Goal: Task Accomplishment & Management: Use online tool/utility

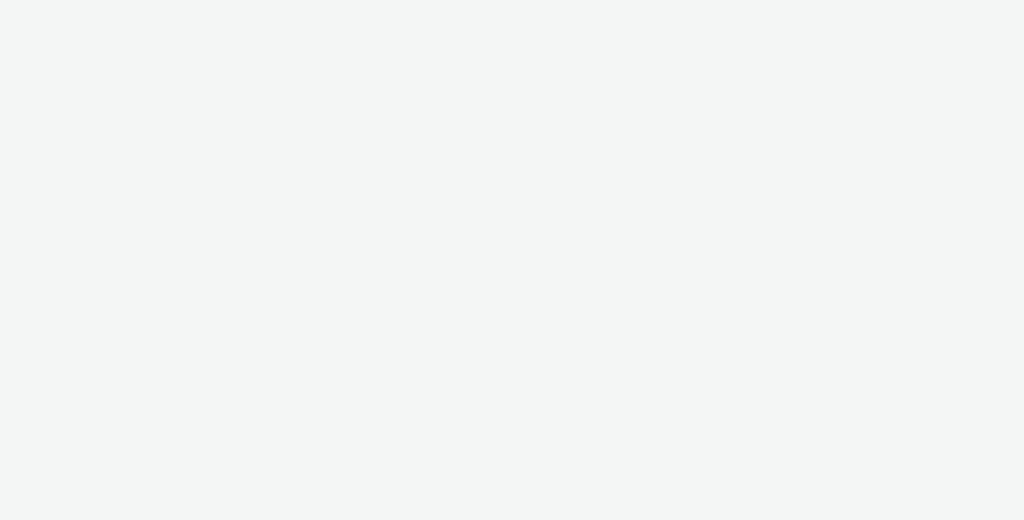
select select "47c37c18-910e-43a3-bb91-a2beb2847406"
select select "b1b940d3-d05b-48b5-821e-f328c33b988b"
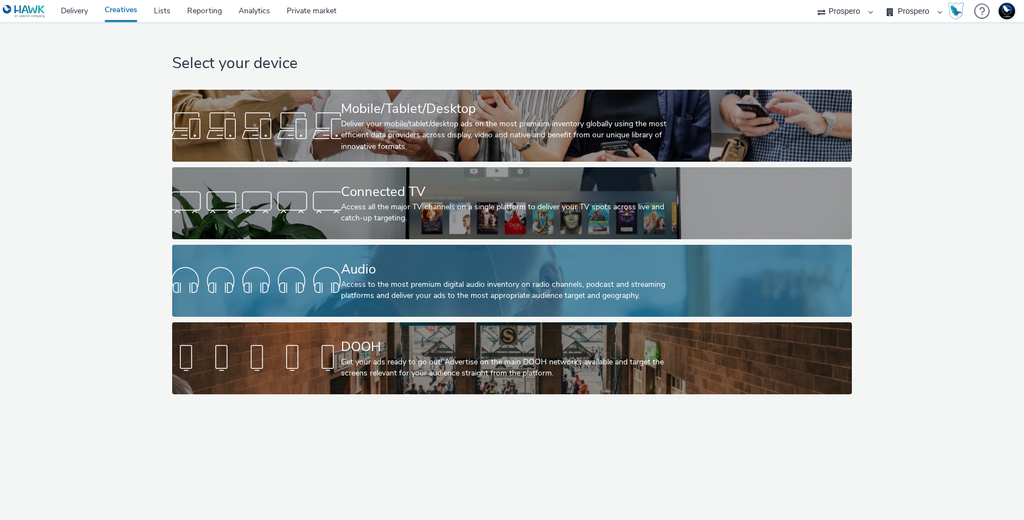
click at [307, 245] on link "Audio Access to the most premium digital audio inventory on radio channels, pod…" at bounding box center [512, 281] width 680 height 72
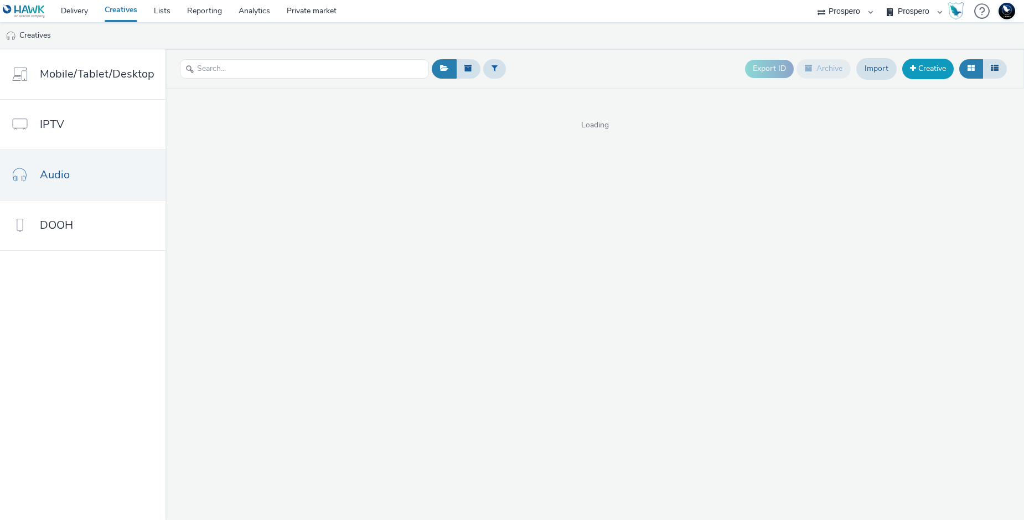
click at [918, 69] on link "Creative" at bounding box center [927, 69] width 51 height 20
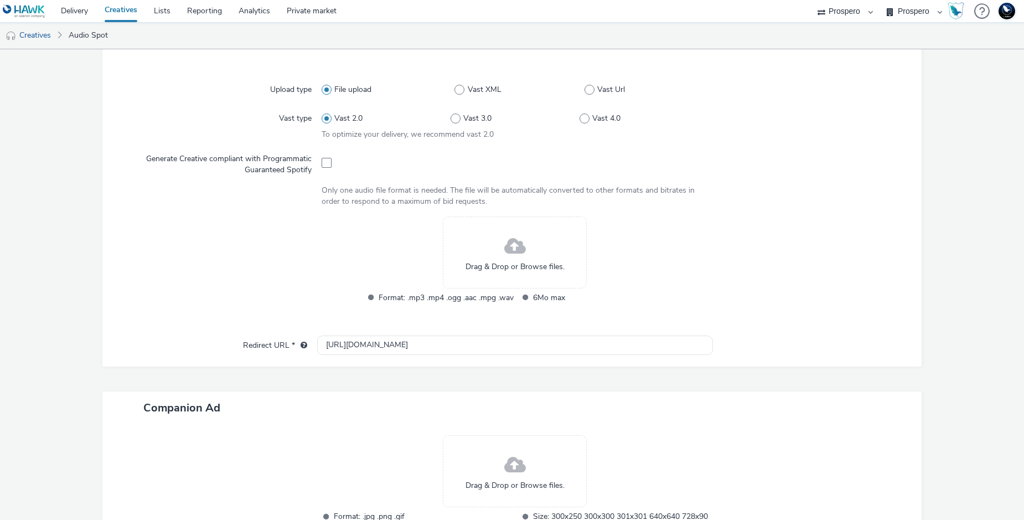
scroll to position [359, 0]
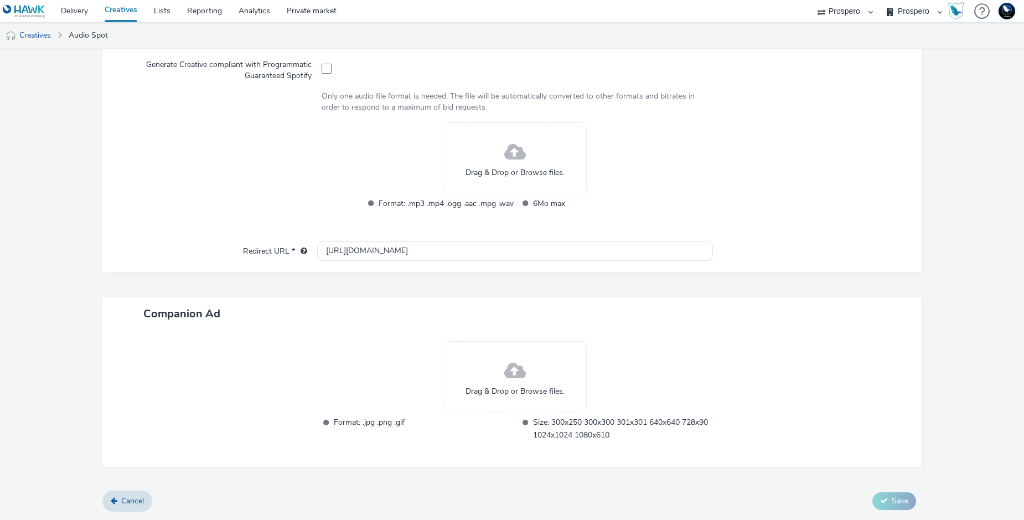
click at [517, 164] on span at bounding box center [515, 152] width 22 height 29
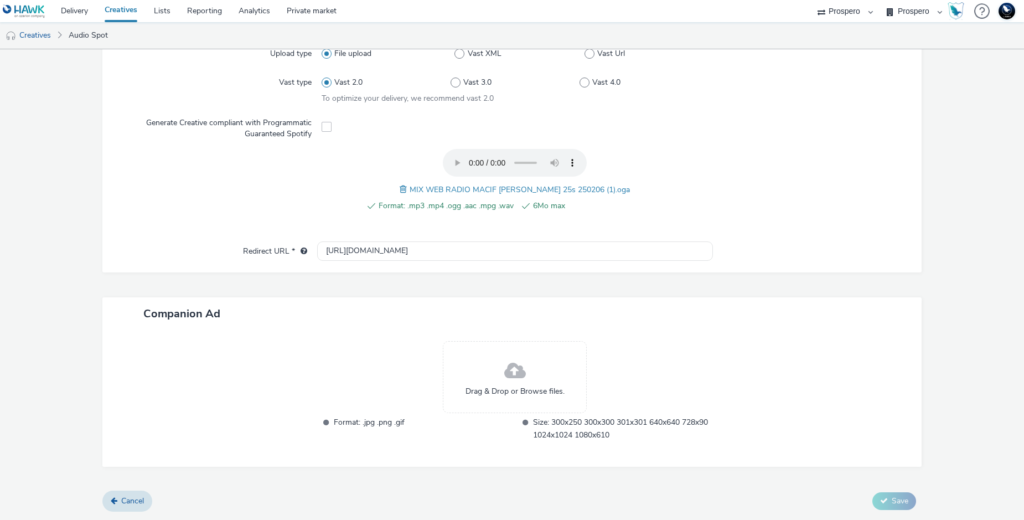
scroll to position [301, 0]
click at [410, 190] on span at bounding box center [405, 190] width 10 height 12
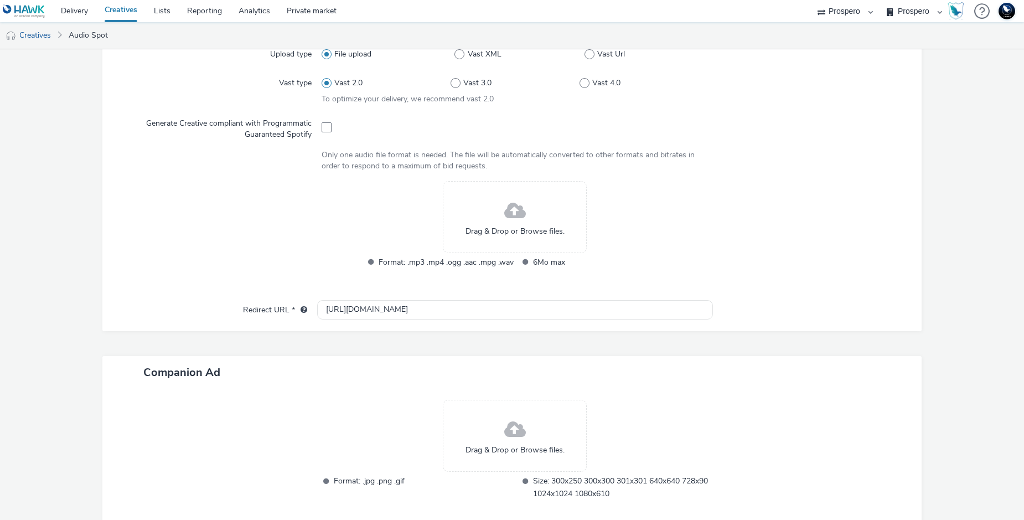
click at [510, 218] on span at bounding box center [515, 211] width 22 height 29
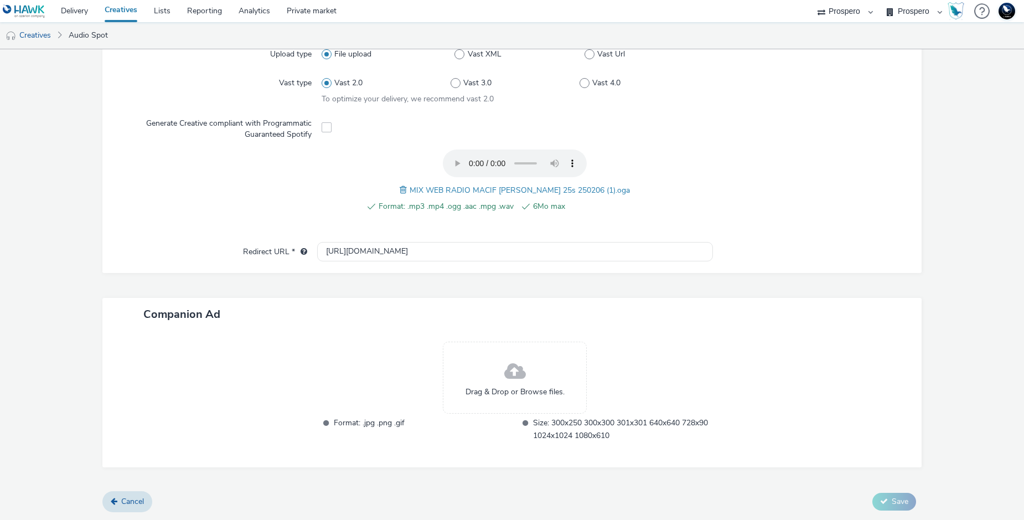
click at [410, 190] on span at bounding box center [405, 190] width 10 height 12
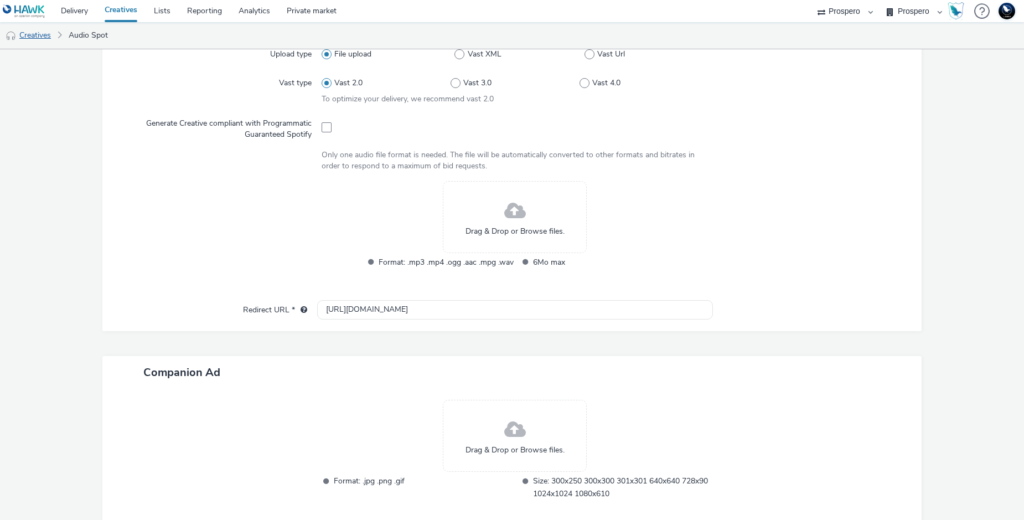
click at [36, 34] on link "Creatives" at bounding box center [28, 35] width 56 height 27
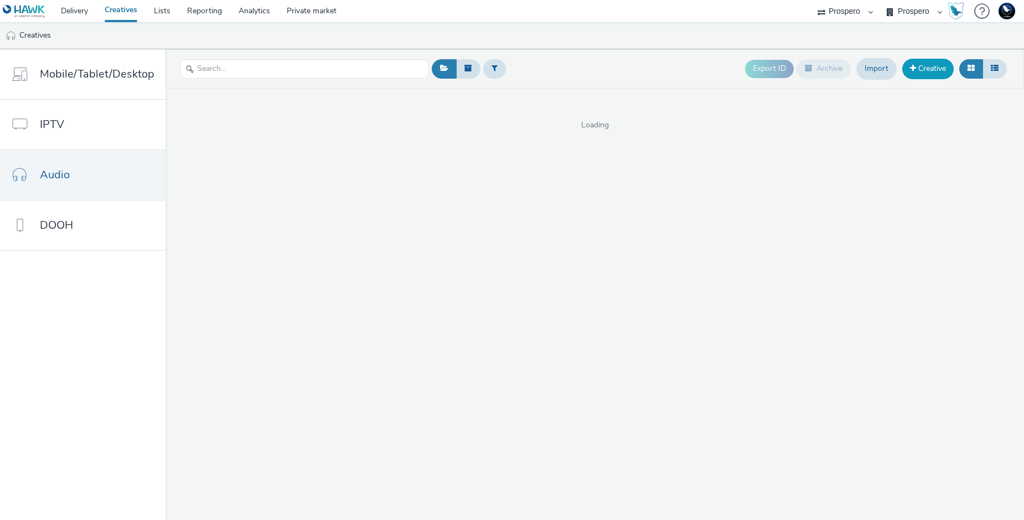
click at [923, 73] on link "Creative" at bounding box center [927, 69] width 51 height 20
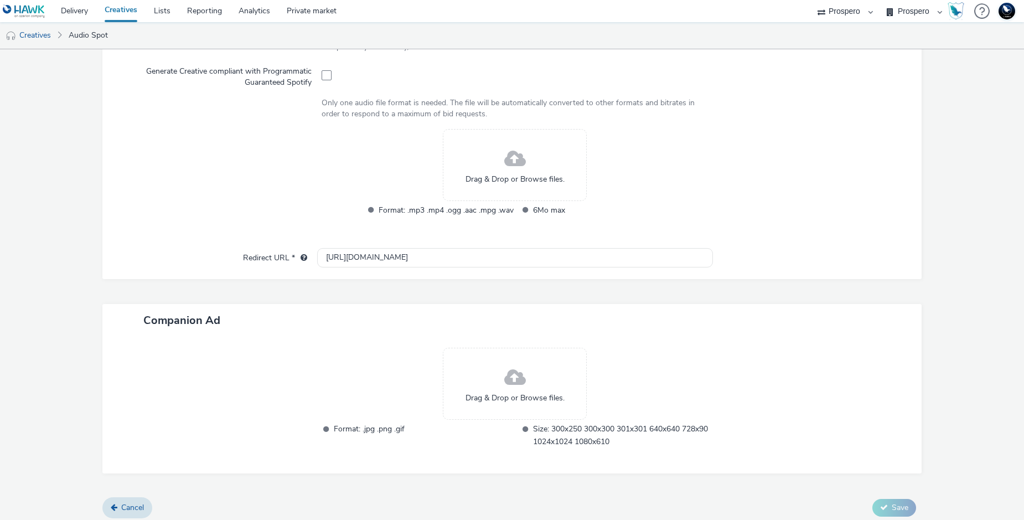
scroll to position [359, 0]
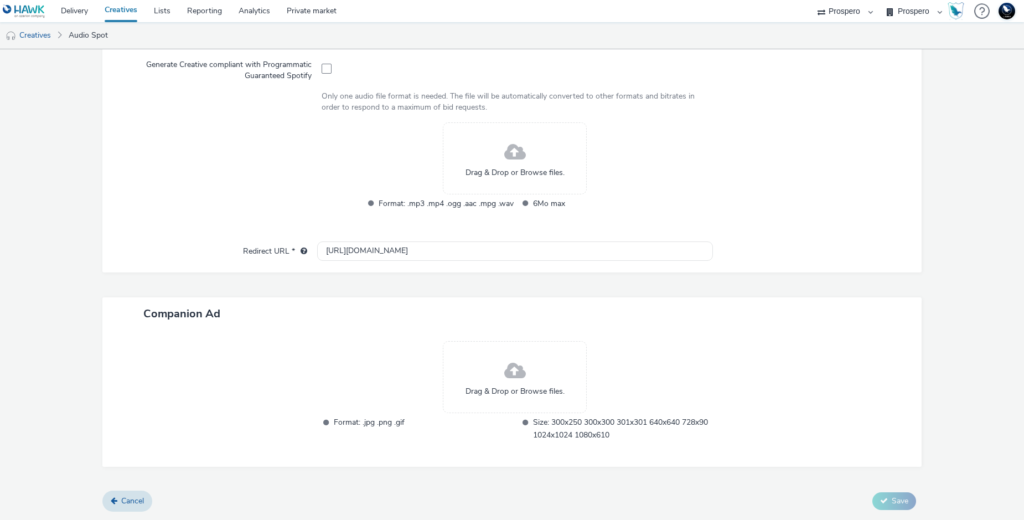
click at [502, 177] on span "Drag & Drop or Browse files." at bounding box center [515, 172] width 99 height 11
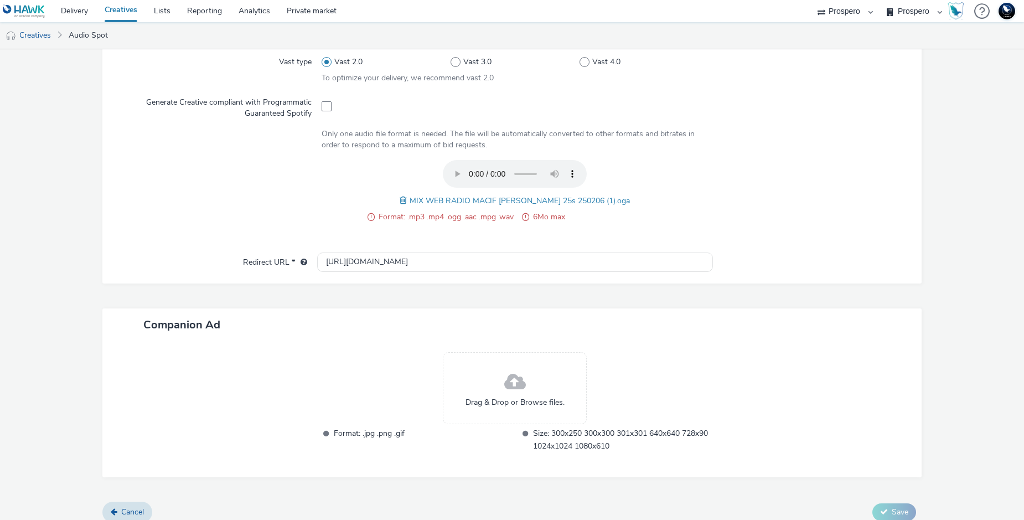
click at [410, 200] on span at bounding box center [405, 200] width 10 height 12
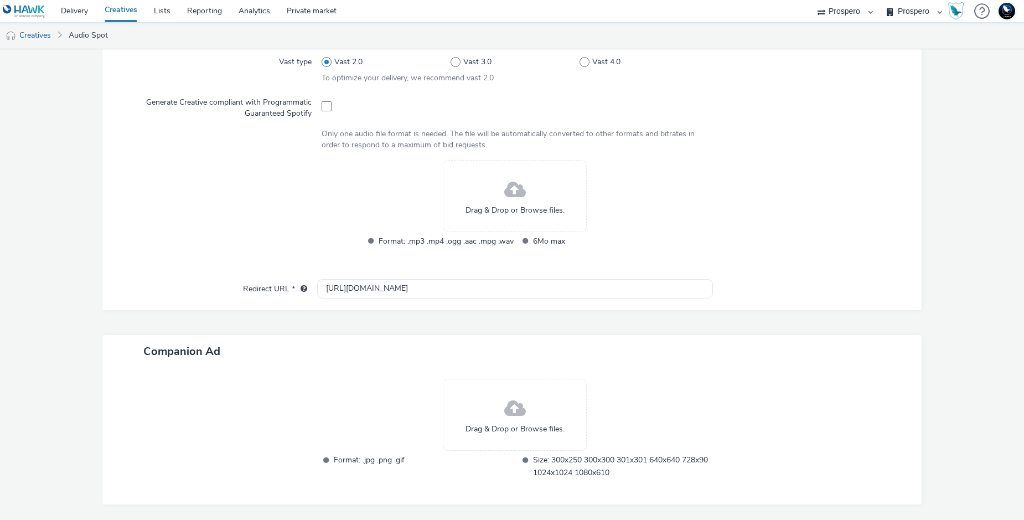
click at [455, 185] on div "Drag & Drop or Browse files." at bounding box center [515, 196] width 144 height 72
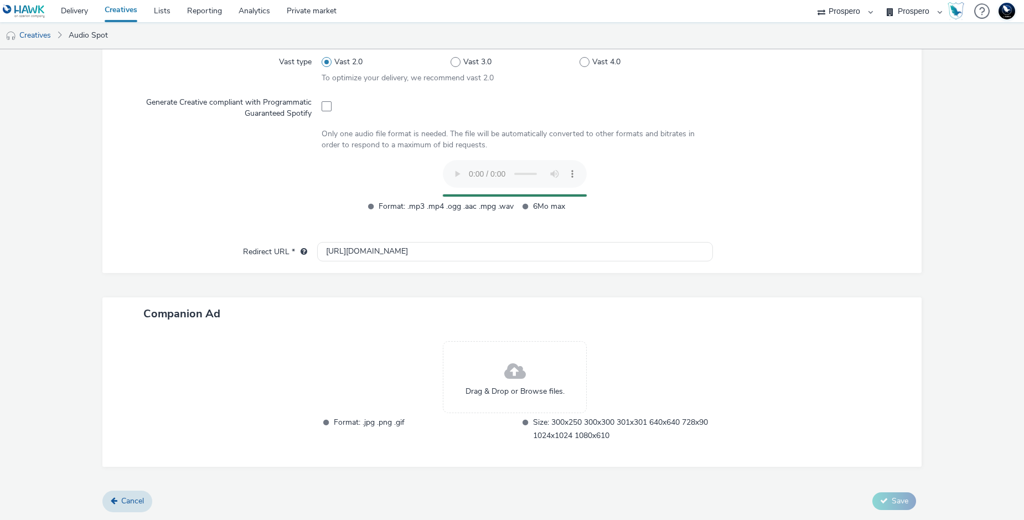
scroll to position [301, 0]
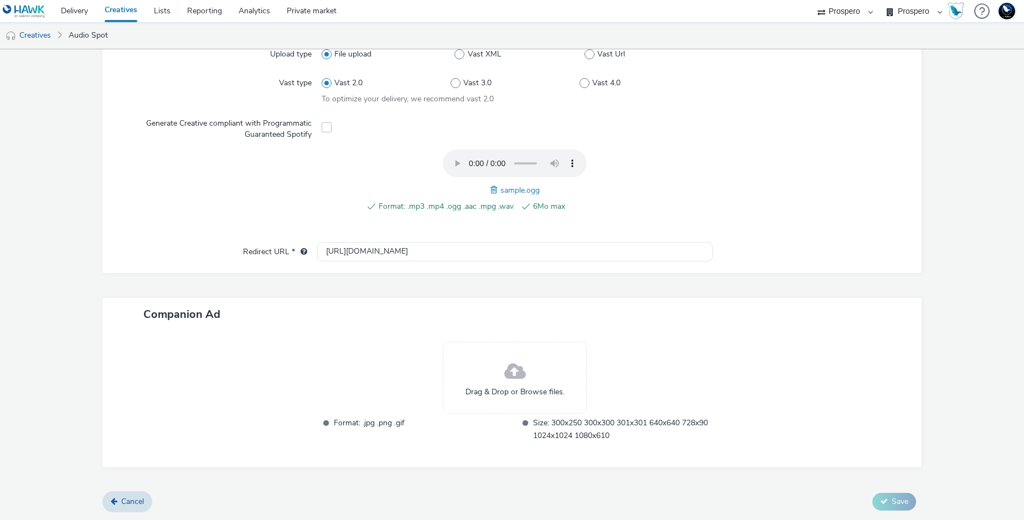
click at [494, 192] on span at bounding box center [496, 190] width 10 height 12
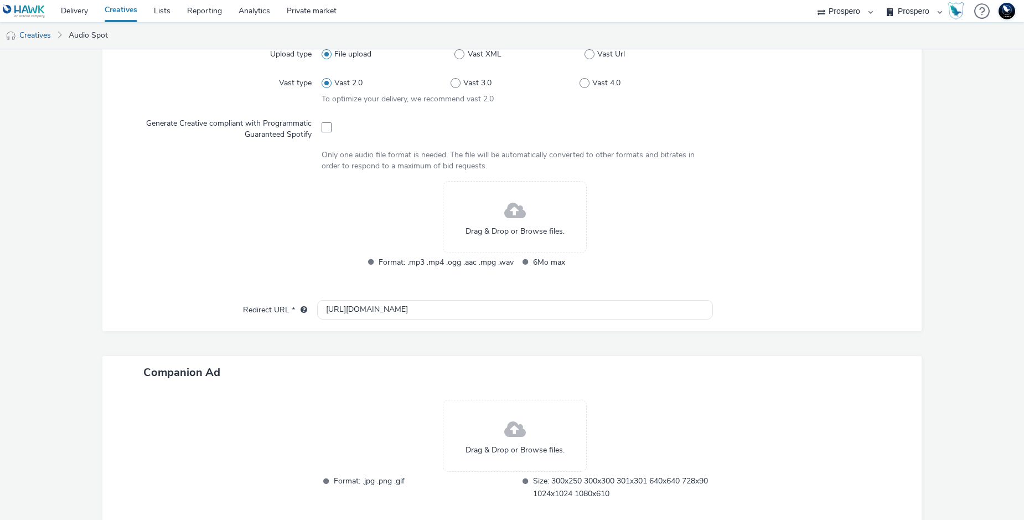
click at [450, 202] on div "Drag & Drop or Browse files." at bounding box center [515, 217] width 144 height 72
